Goal: Information Seeking & Learning: Learn about a topic

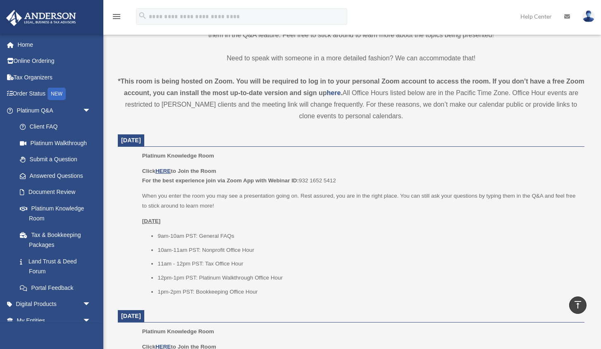
scroll to position [237, 0]
click at [51, 61] on link "Online Ordering" at bounding box center [55, 61] width 98 height 17
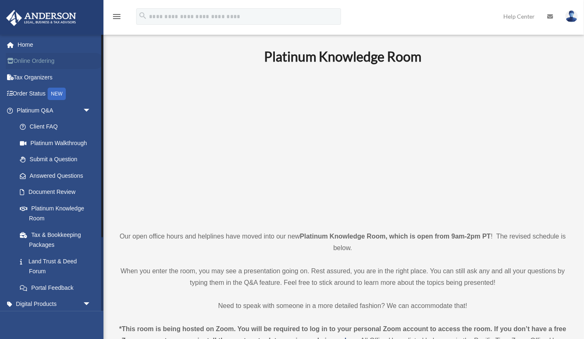
click at [46, 64] on link "Online Ordering" at bounding box center [55, 61] width 98 height 17
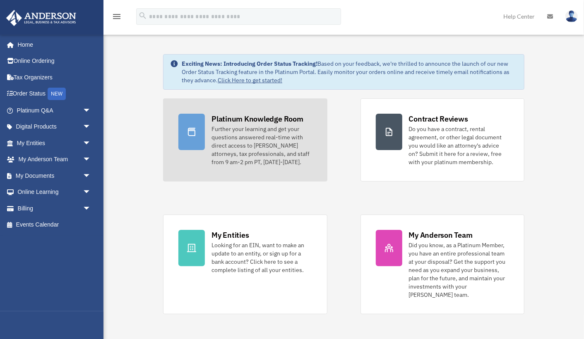
click at [272, 123] on div "Platinum Knowledge Room" at bounding box center [257, 119] width 92 height 10
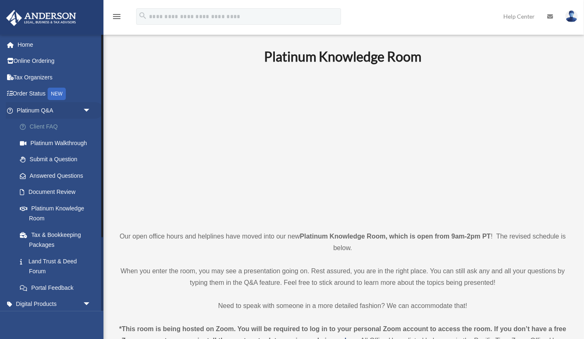
click at [50, 126] on link "Client FAQ" at bounding box center [58, 127] width 92 height 17
click at [49, 123] on link "Client FAQ" at bounding box center [58, 127] width 92 height 17
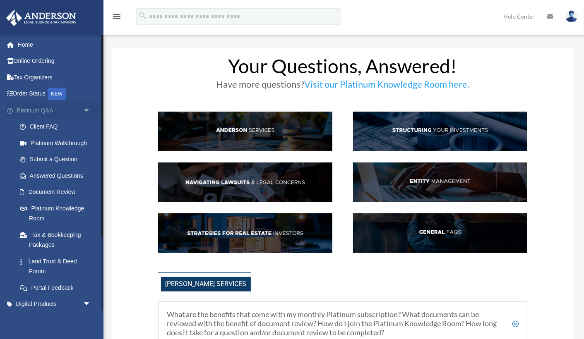
click at [38, 110] on link "Platinum Q&A arrow_drop_down" at bounding box center [55, 110] width 98 height 17
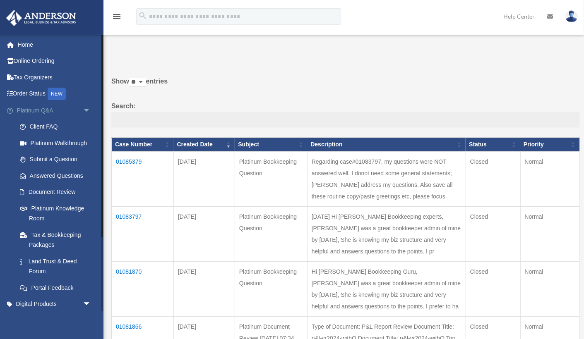
click at [89, 111] on span "arrow_drop_down" at bounding box center [91, 110] width 17 height 17
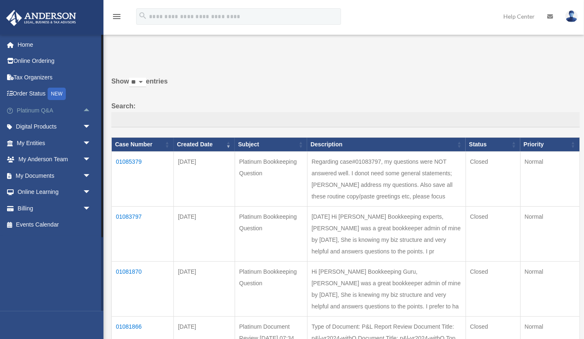
click at [38, 110] on link "Platinum Q&A arrow_drop_up" at bounding box center [55, 110] width 98 height 17
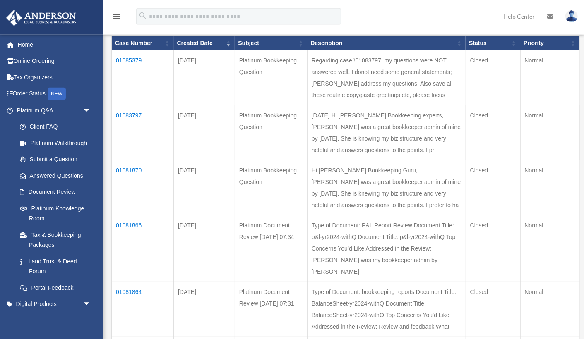
scroll to position [175, 0]
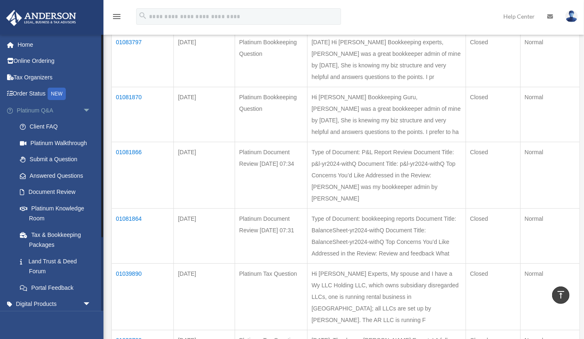
click at [86, 109] on span "arrow_drop_down" at bounding box center [91, 110] width 17 height 17
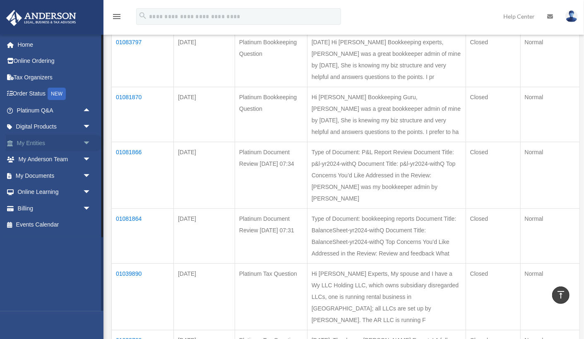
click at [43, 143] on link "My Entities arrow_drop_down" at bounding box center [55, 143] width 98 height 17
click at [83, 142] on span "arrow_drop_down" at bounding box center [91, 143] width 17 height 17
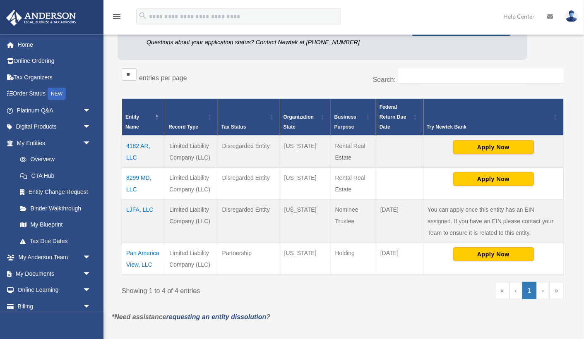
scroll to position [116, 0]
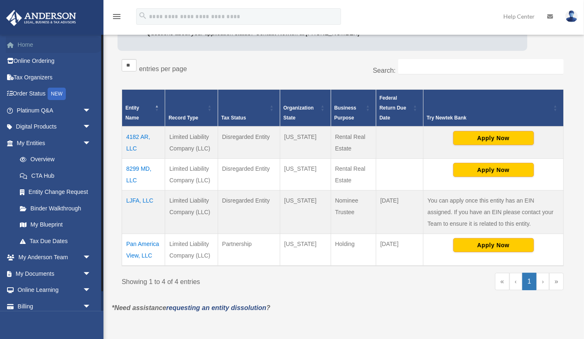
click at [26, 43] on link "Home" at bounding box center [55, 44] width 98 height 17
click at [26, 47] on link "Home" at bounding box center [55, 44] width 98 height 17
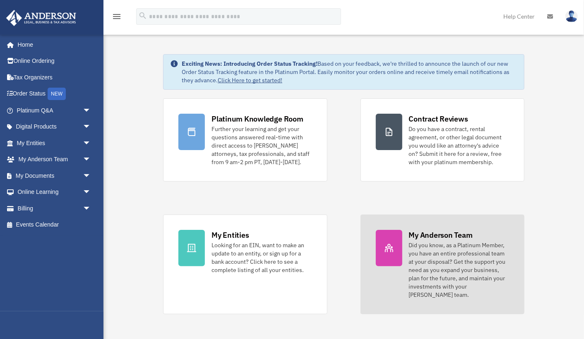
click at [449, 239] on div "My Anderson Team" at bounding box center [441, 235] width 64 height 10
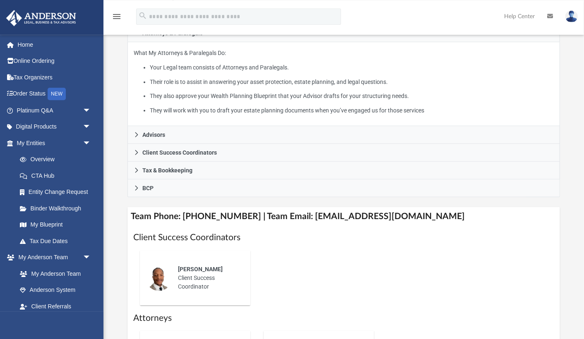
scroll to position [175, 0]
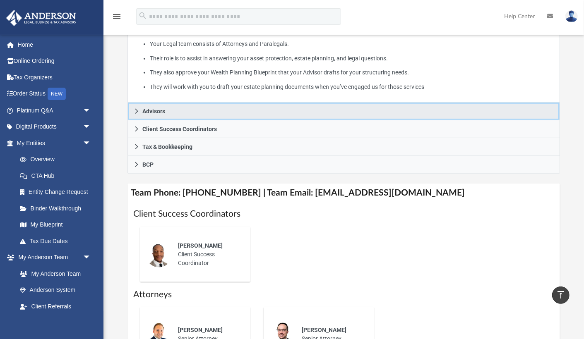
click at [136, 114] on icon at bounding box center [137, 111] width 6 height 6
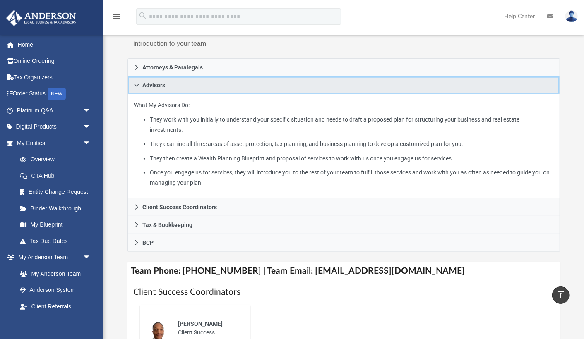
scroll to position [116, 0]
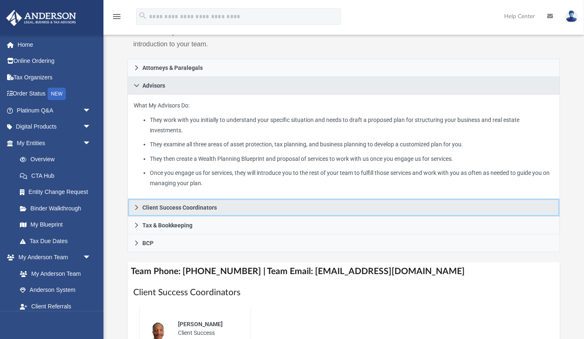
click at [137, 209] on icon at bounding box center [136, 207] width 3 height 5
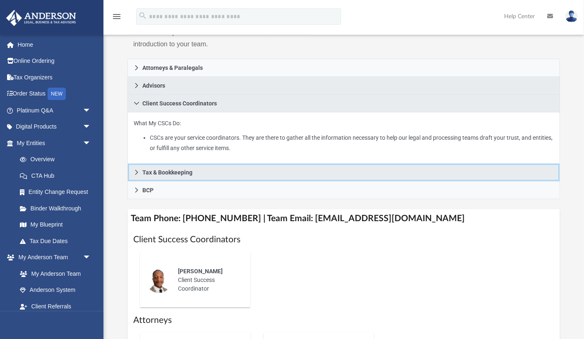
click at [138, 175] on icon at bounding box center [137, 173] width 6 height 6
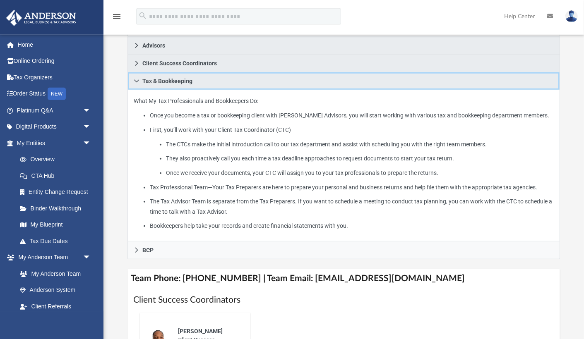
scroll to position [175, 0]
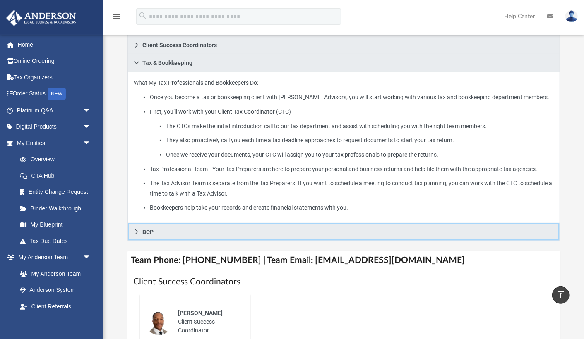
click at [134, 235] on icon at bounding box center [137, 232] width 6 height 6
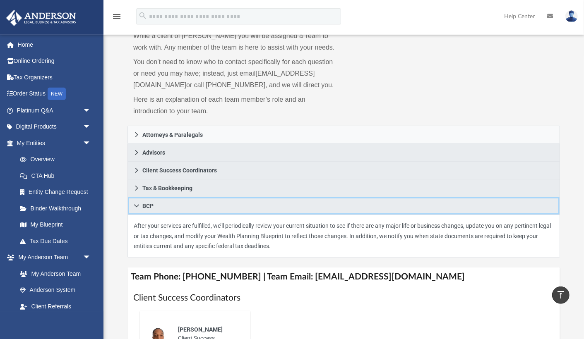
scroll to position [23, 0]
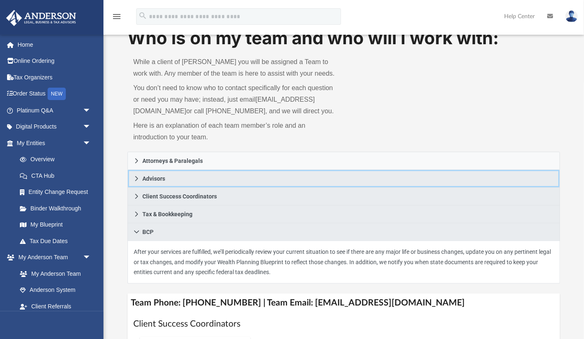
click at [138, 182] on icon at bounding box center [137, 179] width 6 height 6
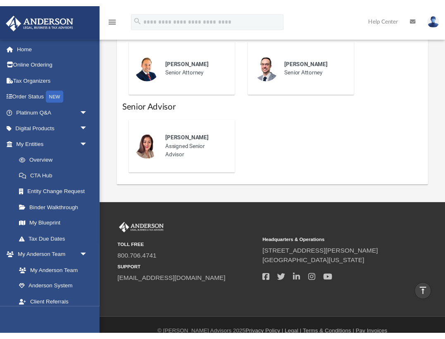
scroll to position [550, 0]
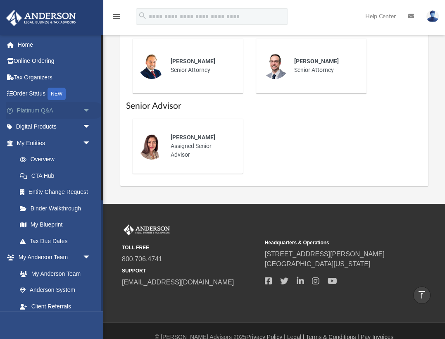
click at [47, 113] on link "Platinum Q&A arrow_drop_down" at bounding box center [55, 110] width 98 height 17
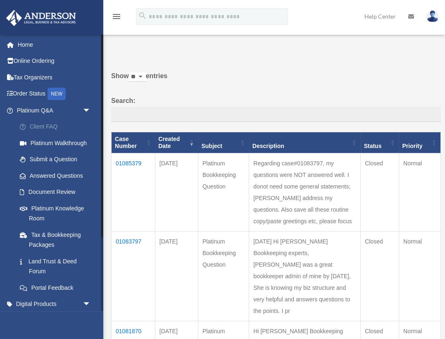
click at [53, 125] on link "Client FAQ" at bounding box center [58, 127] width 92 height 17
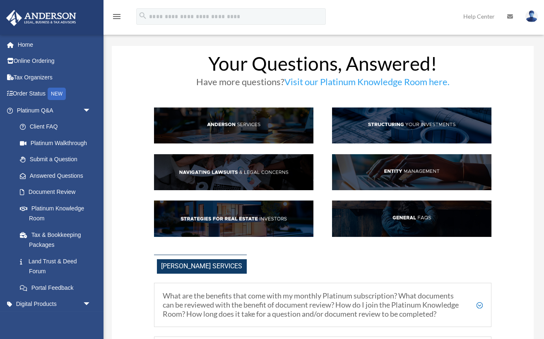
click at [231, 225] on img at bounding box center [233, 219] width 159 height 36
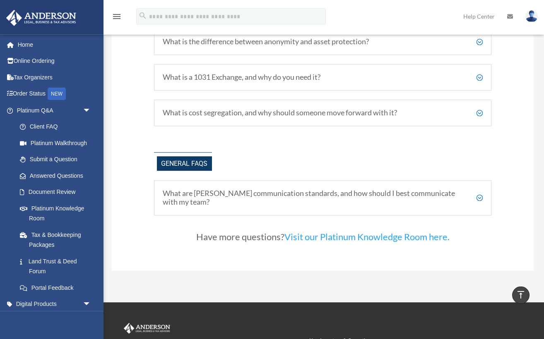
scroll to position [1568, 0]
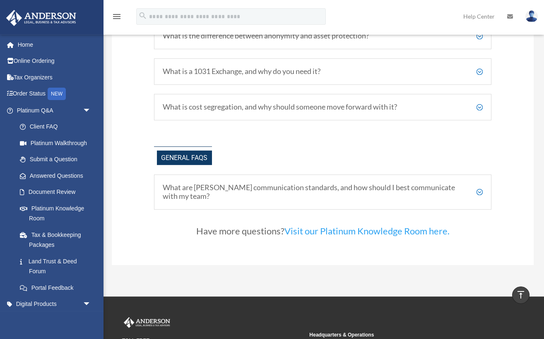
click at [310, 185] on h5 "What are Anderson's communication standards, and how should I best communicate …" at bounding box center [323, 192] width 320 height 18
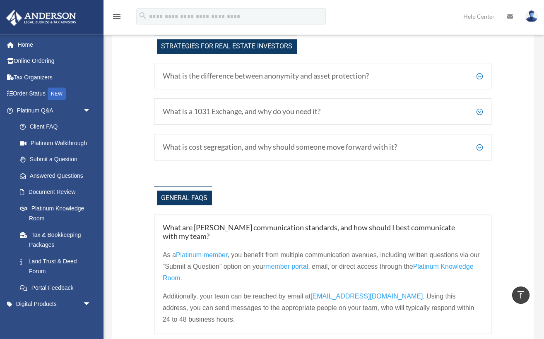
scroll to position [1528, 0]
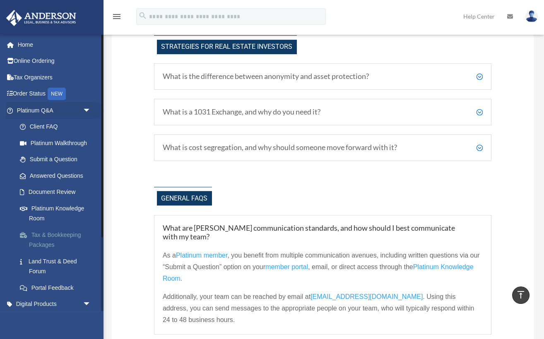
click at [67, 235] on link "Tax & Bookkeeping Packages" at bounding box center [58, 240] width 92 height 26
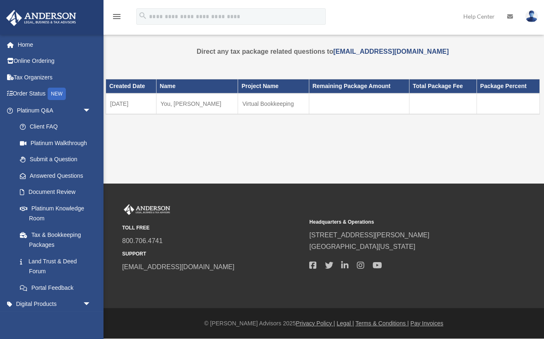
click at [113, 103] on td "[DATE]" at bounding box center [131, 103] width 50 height 21
drag, startPoint x: 194, startPoint y: 53, endPoint x: 448, endPoint y: 60, distance: 253.6
click at [448, 60] on div "Direct any tax package related questions to [EMAIL_ADDRESS][DOMAIN_NAME] Do you…" at bounding box center [322, 97] width 434 height 102
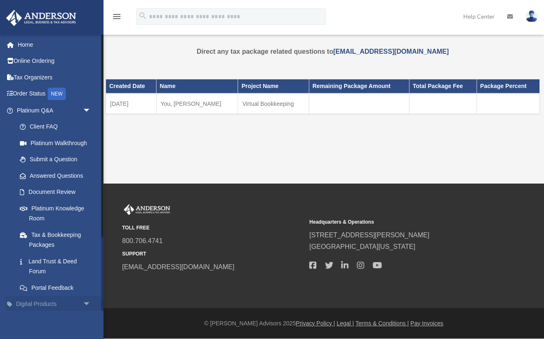
click at [84, 306] on span "arrow_drop_down" at bounding box center [91, 304] width 17 height 17
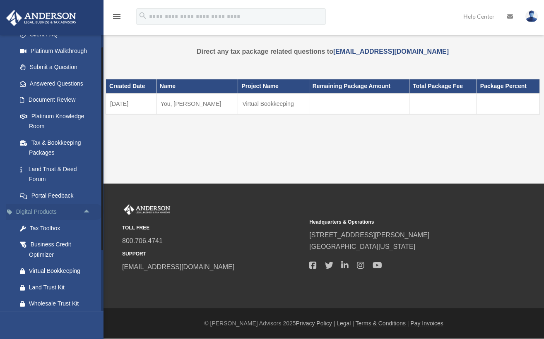
scroll to position [102, 0]
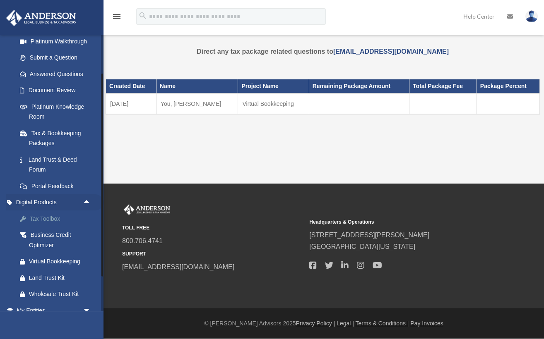
click at [42, 216] on div "Tax Toolbox" at bounding box center [61, 219] width 64 height 10
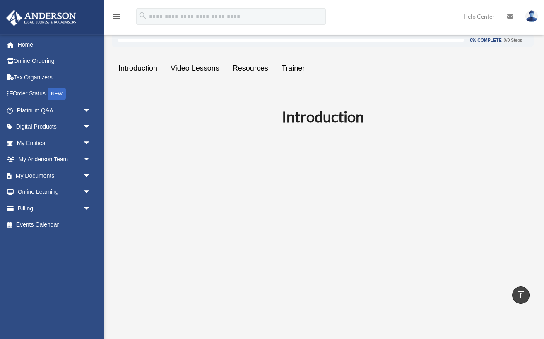
scroll to position [116, 0]
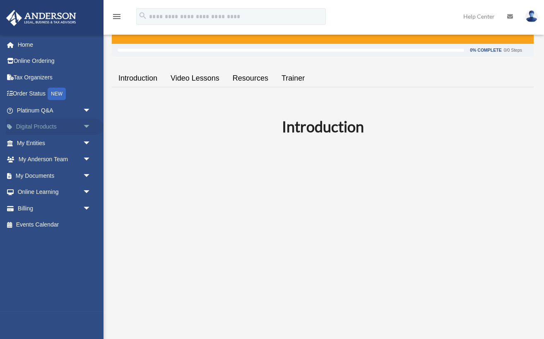
click at [87, 127] on span "arrow_drop_down" at bounding box center [91, 127] width 17 height 17
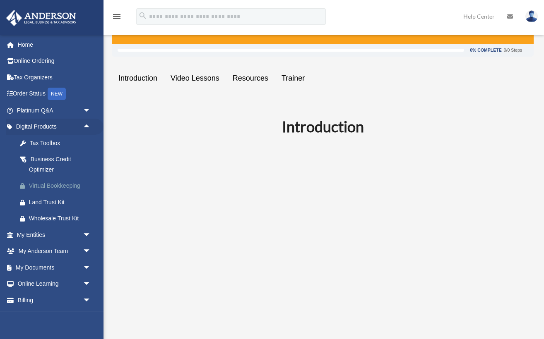
click at [47, 186] on div "Virtual Bookkeeping" at bounding box center [61, 186] width 64 height 10
click at [87, 283] on span "arrow_drop_down" at bounding box center [91, 284] width 17 height 17
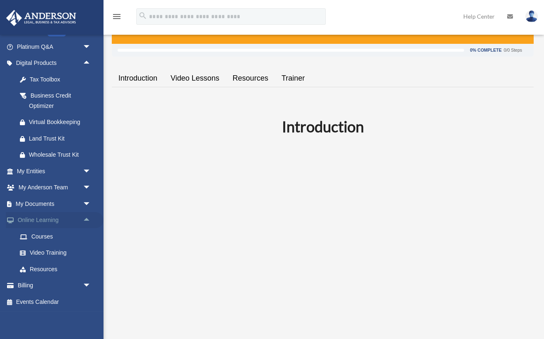
scroll to position [64, 0]
click at [65, 250] on link "Video Training" at bounding box center [58, 252] width 92 height 17
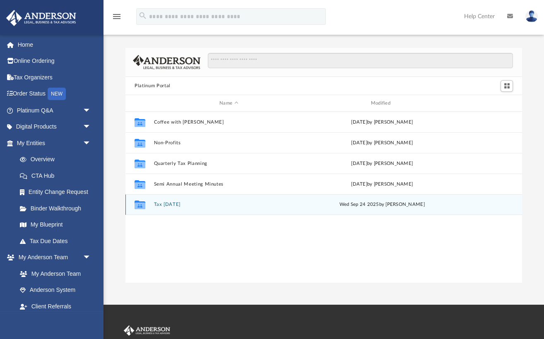
scroll to position [188, 396]
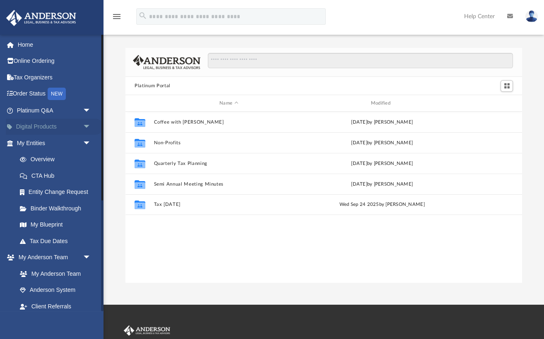
click at [86, 126] on span "arrow_drop_down" at bounding box center [91, 127] width 17 height 17
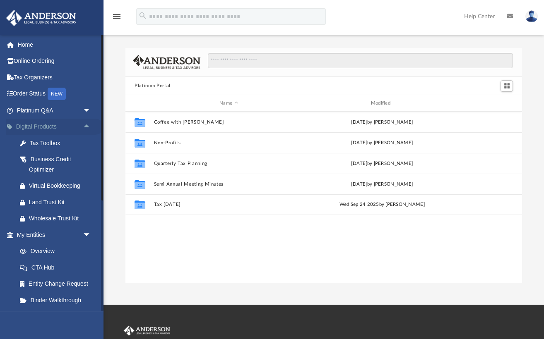
click at [85, 126] on span "arrow_drop_up" at bounding box center [91, 127] width 17 height 17
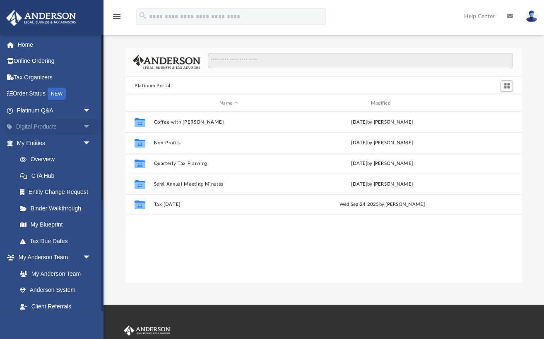
click at [88, 128] on span "arrow_drop_down" at bounding box center [91, 127] width 17 height 17
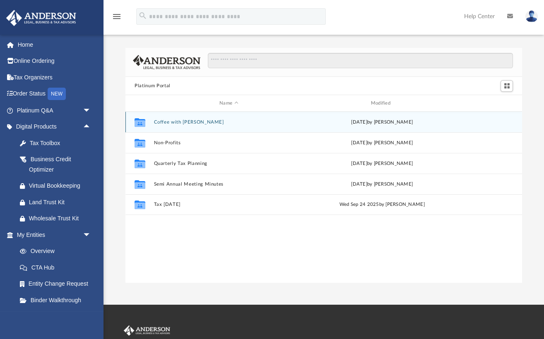
click at [187, 117] on div "Collaborated Folder Coffee with Carl Wed Aug 16 2023 by Matthew Moore" at bounding box center [323, 122] width 396 height 21
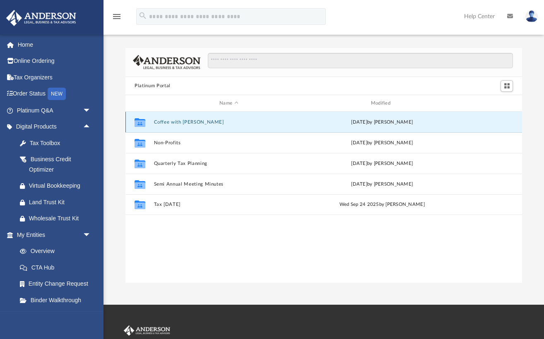
click at [189, 122] on button "Coffee with Carl" at bounding box center [229, 122] width 150 height 5
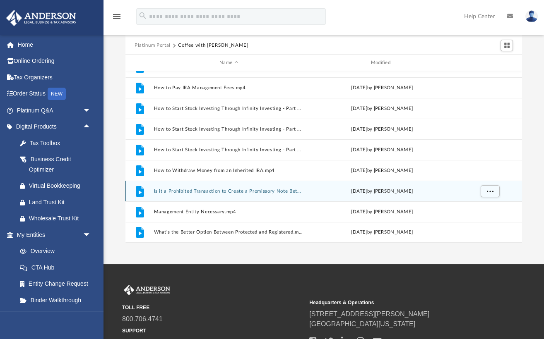
scroll to position [58, 0]
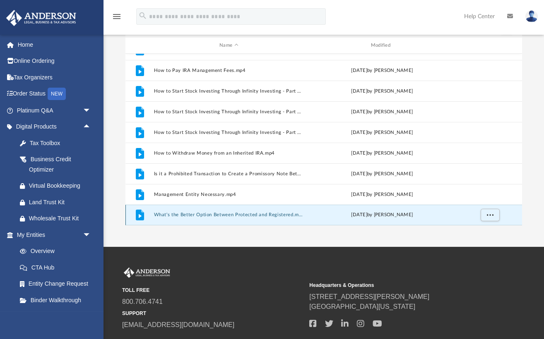
click at [236, 213] on button "What's the Better Option Between Protected and Registered.mp4" at bounding box center [229, 214] width 150 height 5
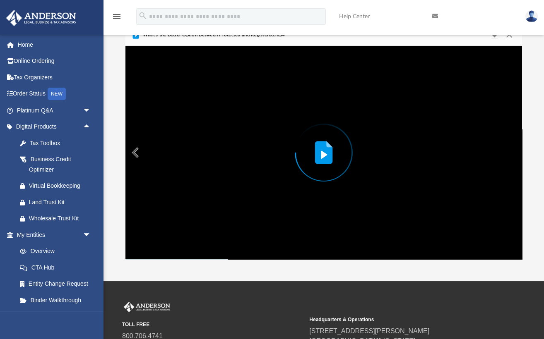
scroll to position [0, 0]
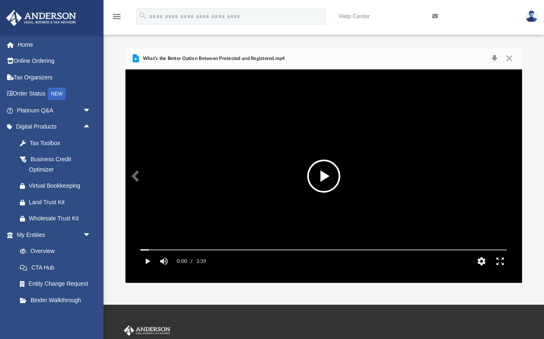
click at [320, 183] on button "File preview" at bounding box center [323, 176] width 33 height 33
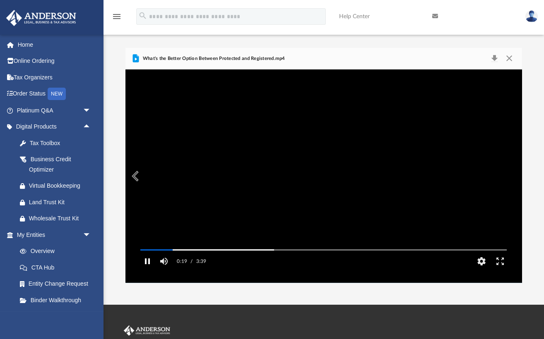
click at [146, 270] on button "Pause" at bounding box center [147, 261] width 19 height 17
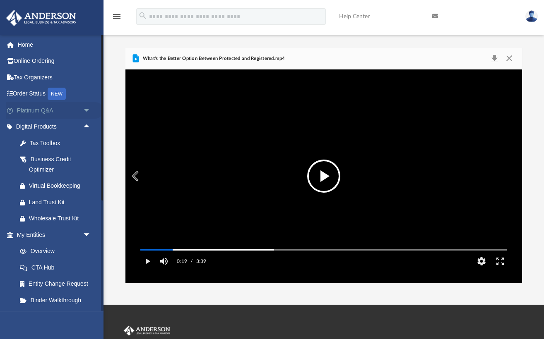
click at [87, 110] on span "arrow_drop_down" at bounding box center [91, 110] width 17 height 17
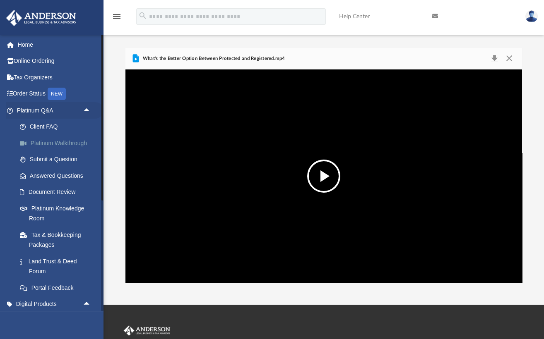
click at [79, 143] on link "Platinum Walkthrough" at bounding box center [58, 143] width 92 height 17
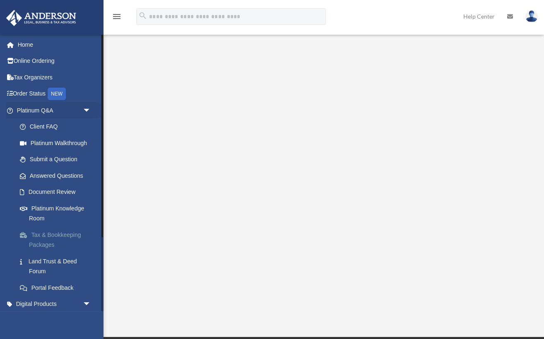
click at [76, 232] on link "Tax & Bookkeeping Packages" at bounding box center [58, 240] width 92 height 26
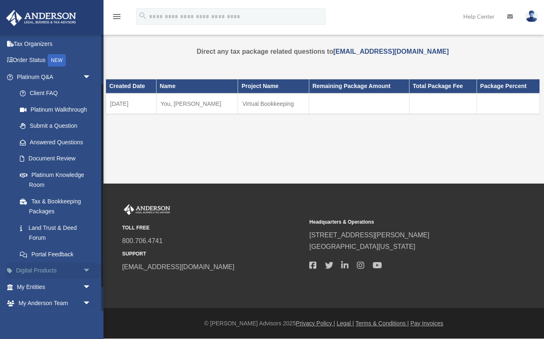
scroll to position [101, 0]
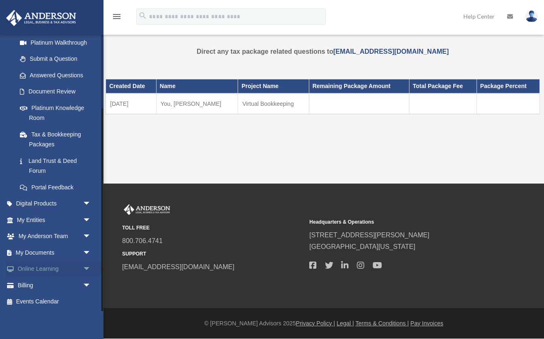
click at [85, 268] on span "arrow_drop_down" at bounding box center [91, 269] width 17 height 17
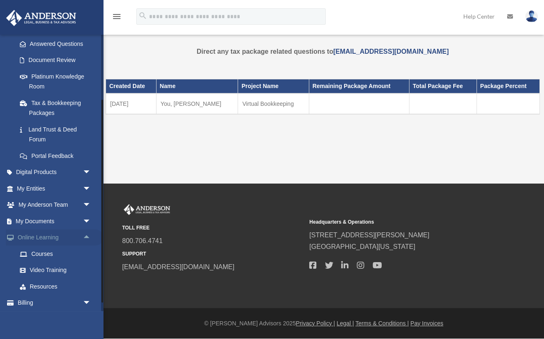
scroll to position [150, 0]
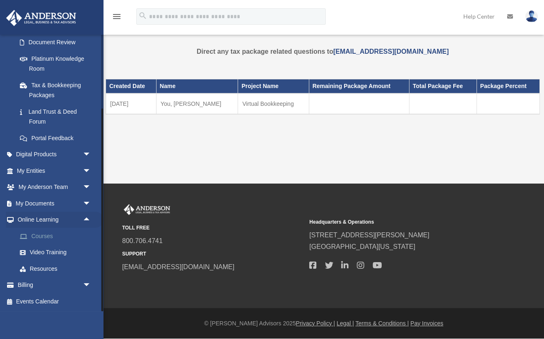
click at [50, 235] on link "Courses" at bounding box center [58, 236] width 92 height 17
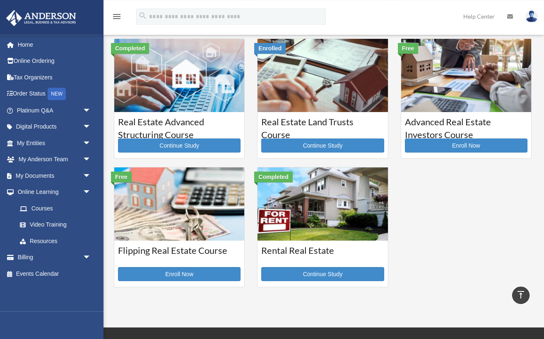
scroll to position [103, 0]
